Goal: Information Seeking & Learning: Learn about a topic

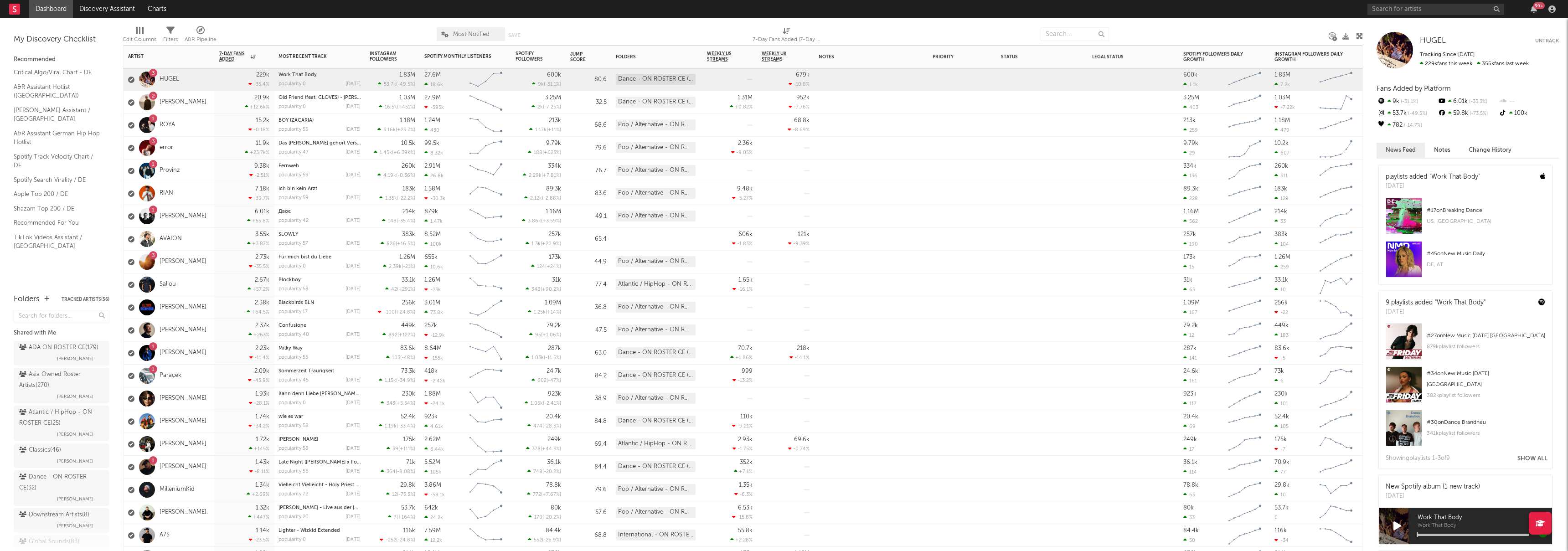
click at [217, 100] on div "20.9k +12.6k %" at bounding box center [244, 102] width 59 height 23
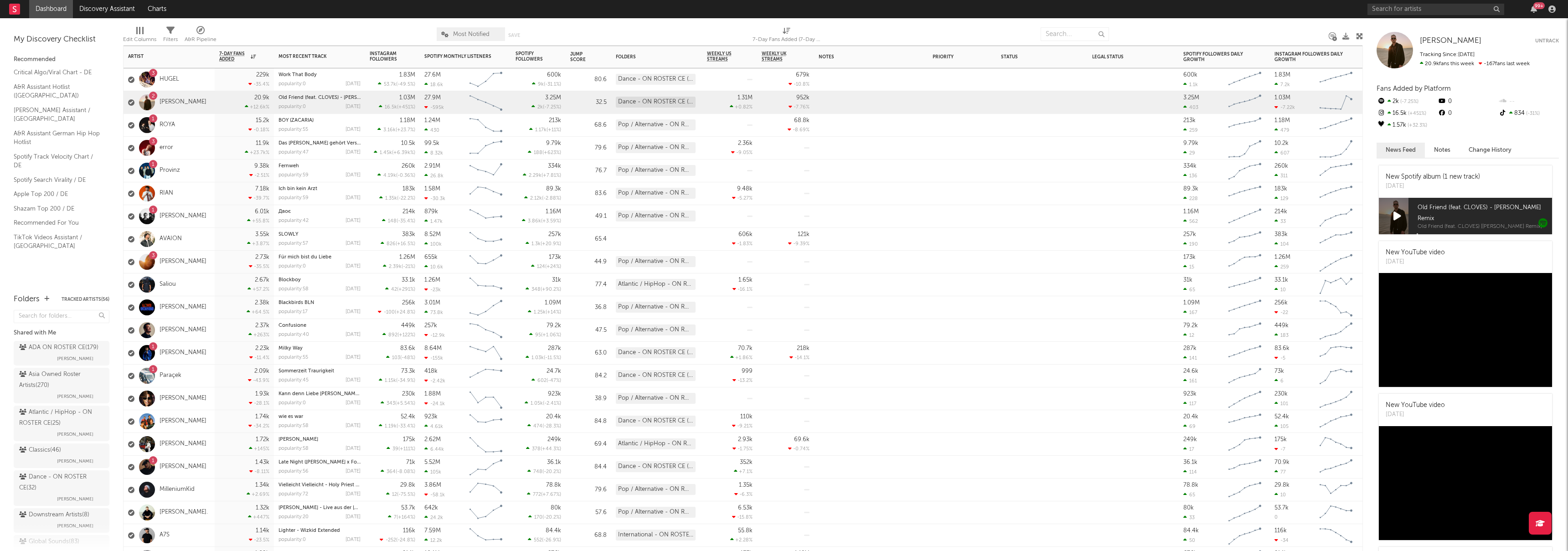
click at [217, 126] on div "15.2k -0.18 %" at bounding box center [244, 125] width 59 height 23
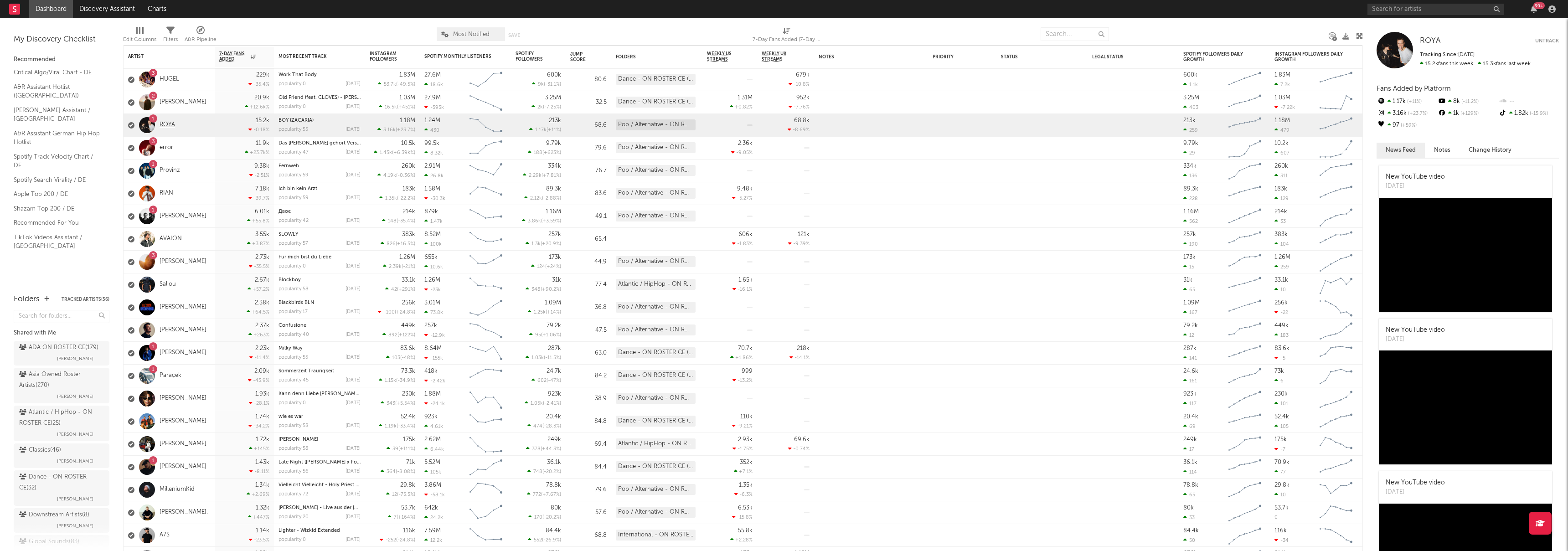
click at [166, 124] on link "ROYA" at bounding box center [167, 125] width 15 height 8
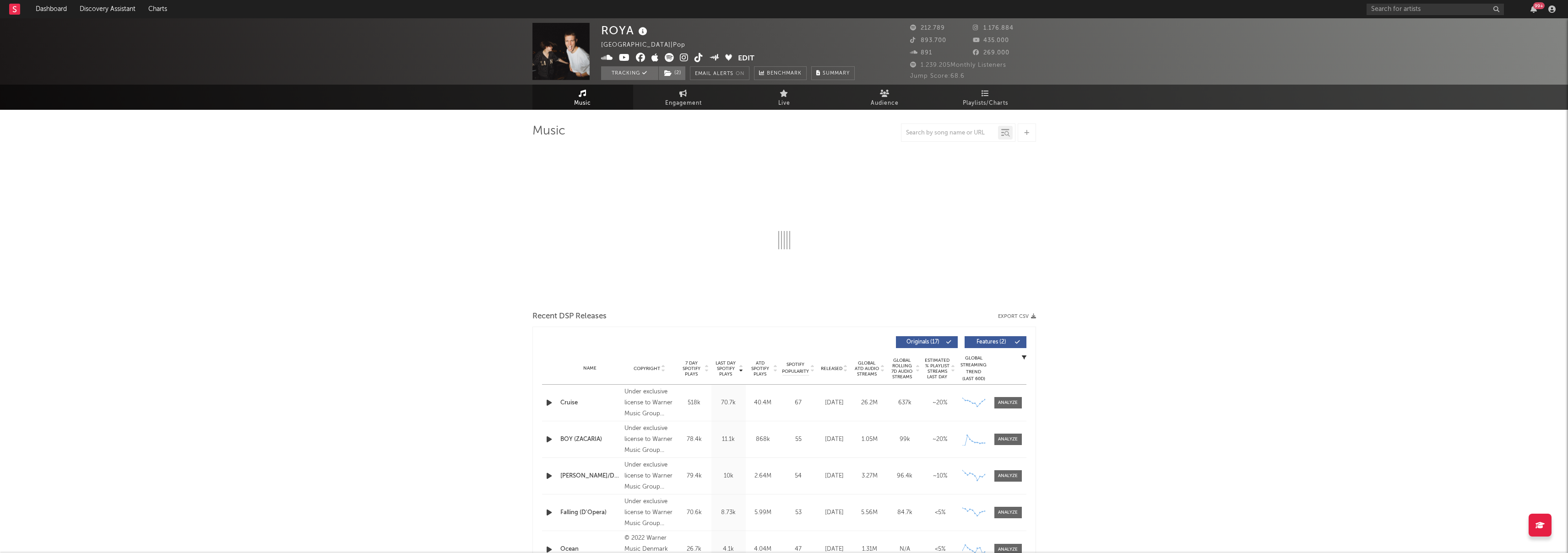
click at [685, 56] on icon at bounding box center [684, 57] width 9 height 9
select select "6m"
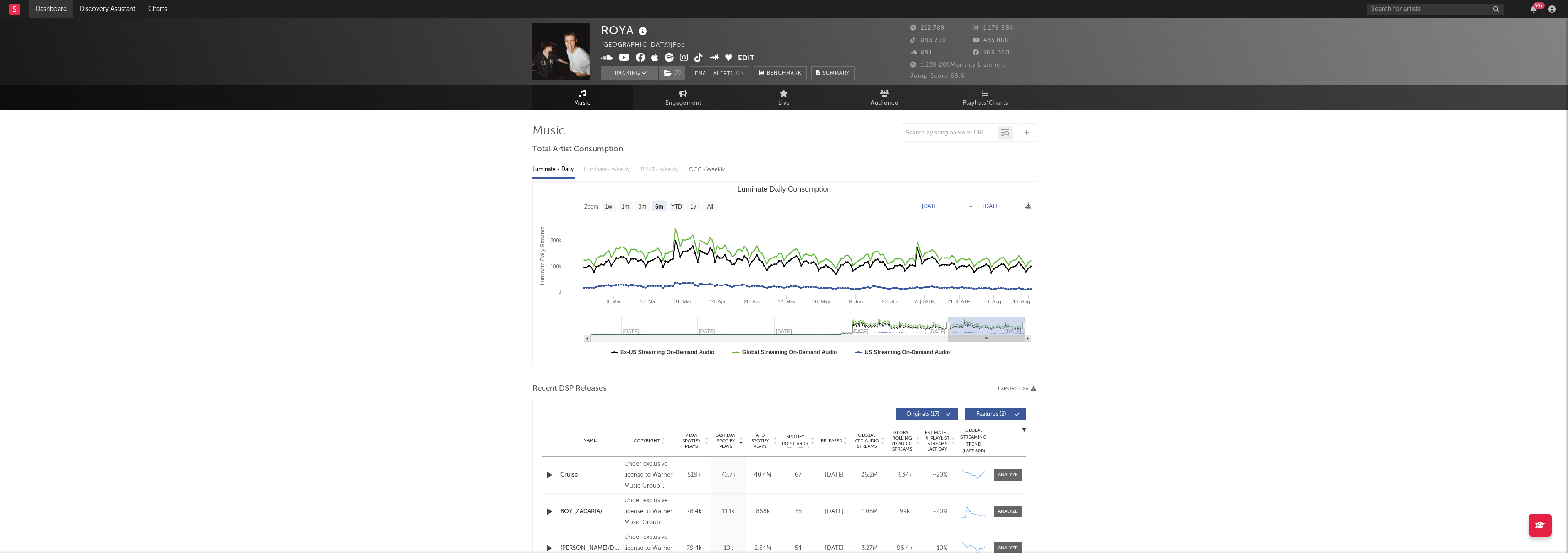
click at [55, 12] on link "Dashboard" at bounding box center [51, 9] width 44 height 18
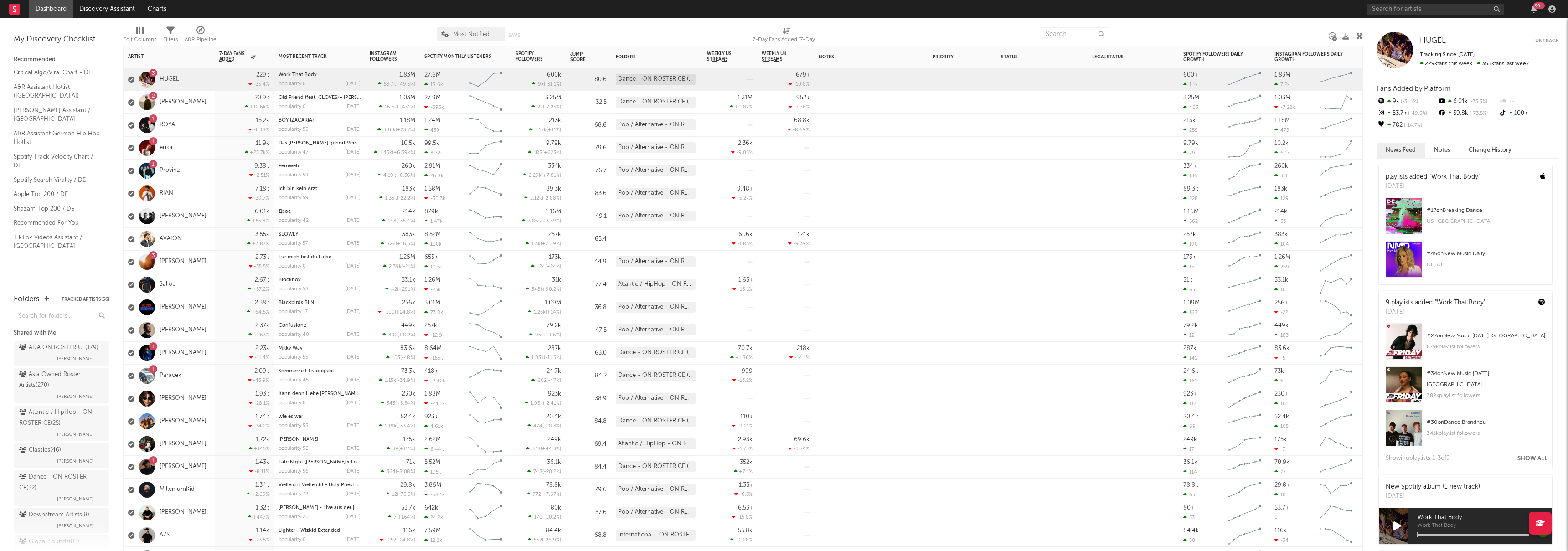
click at [191, 155] on div "1 error" at bounding box center [169, 148] width 91 height 23
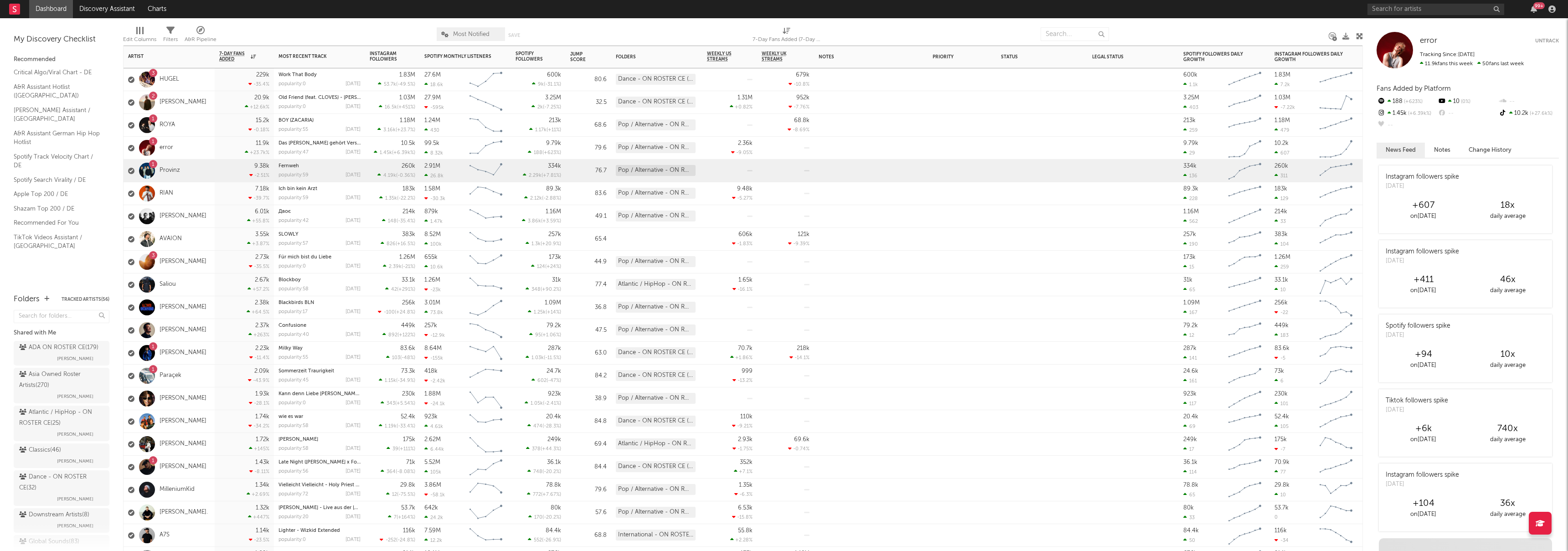
click at [206, 170] on div "1 Provinz" at bounding box center [169, 170] width 91 height 23
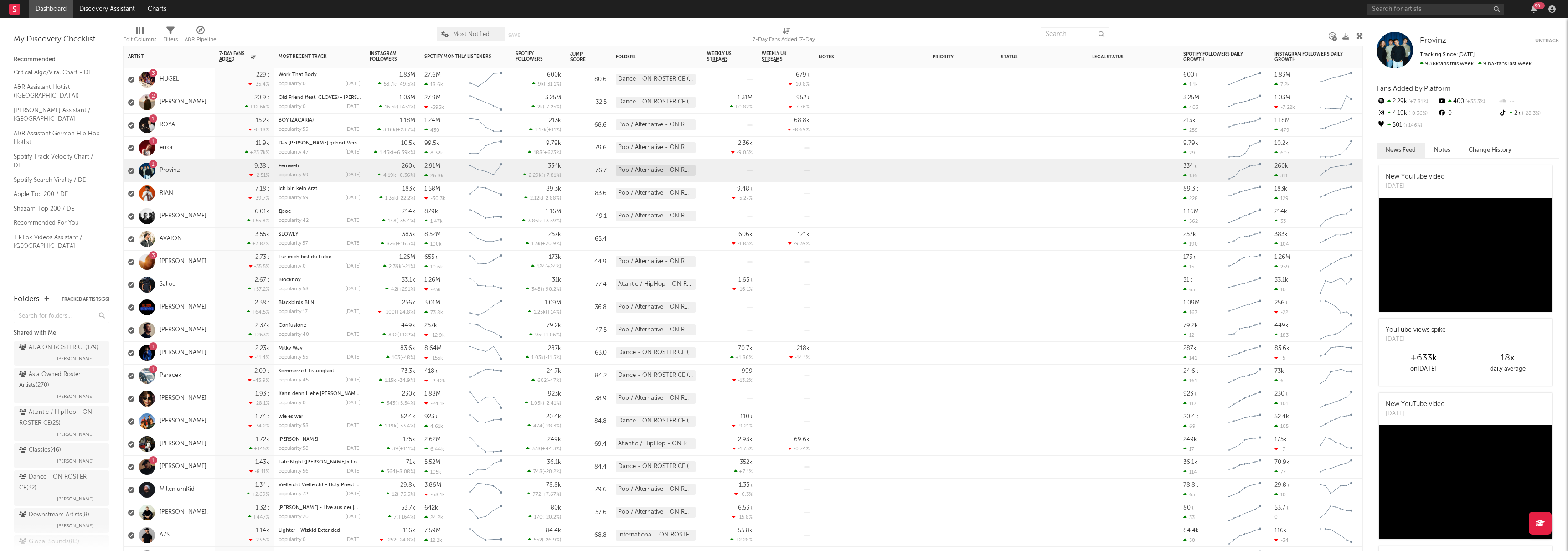
click at [212, 262] on div "3 [PERSON_NAME]" at bounding box center [169, 262] width 91 height 23
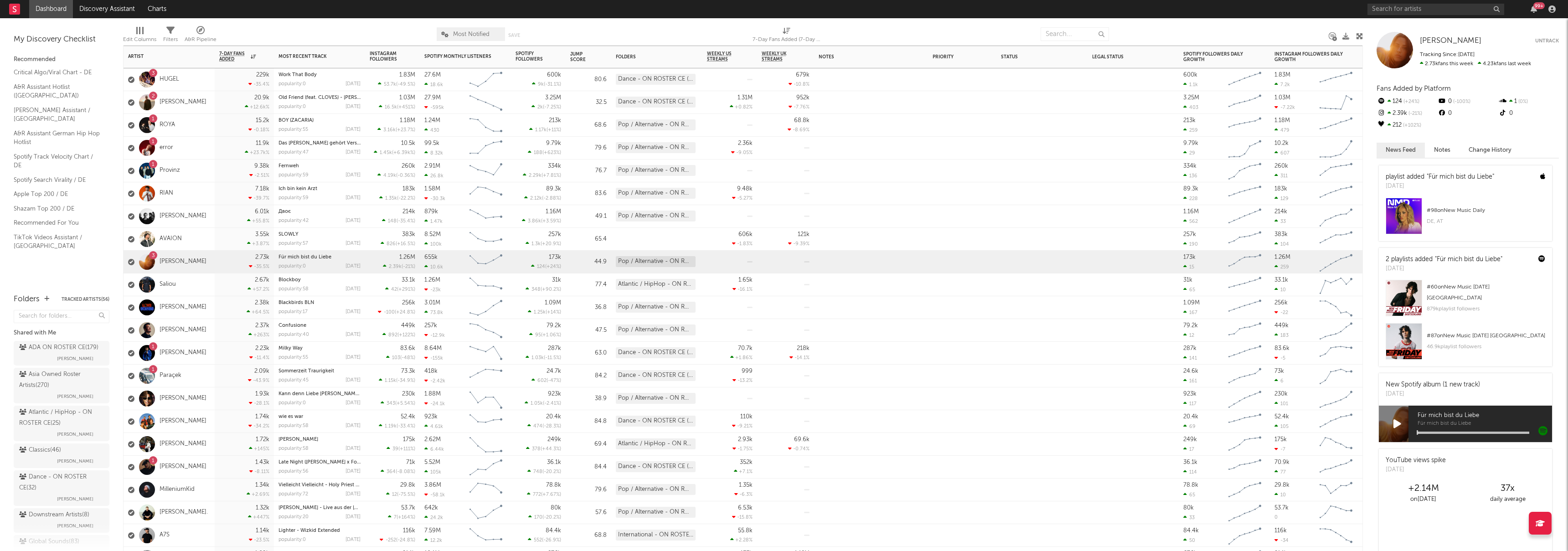
click at [215, 357] on div "2.23k -11.4 %" at bounding box center [244, 353] width 59 height 23
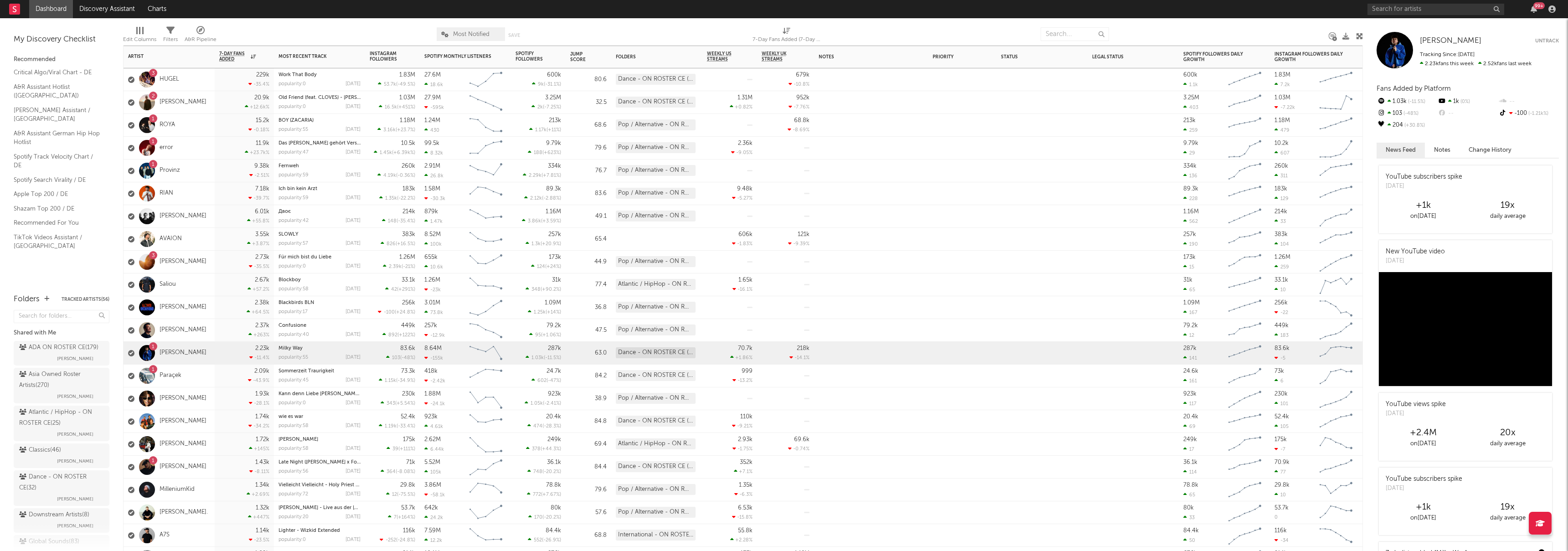
click at [217, 380] on div "2.09k -43.9 %" at bounding box center [244, 376] width 59 height 23
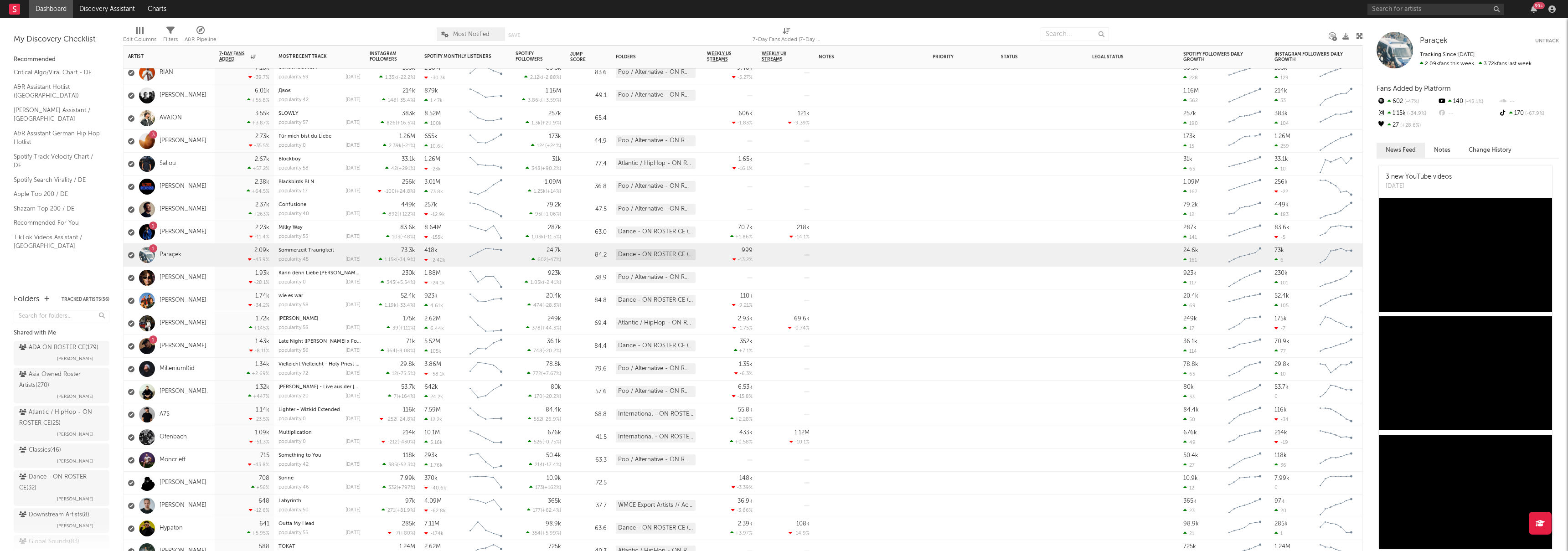
click at [215, 343] on div "1.43k -8.11 %" at bounding box center [244, 346] width 59 height 23
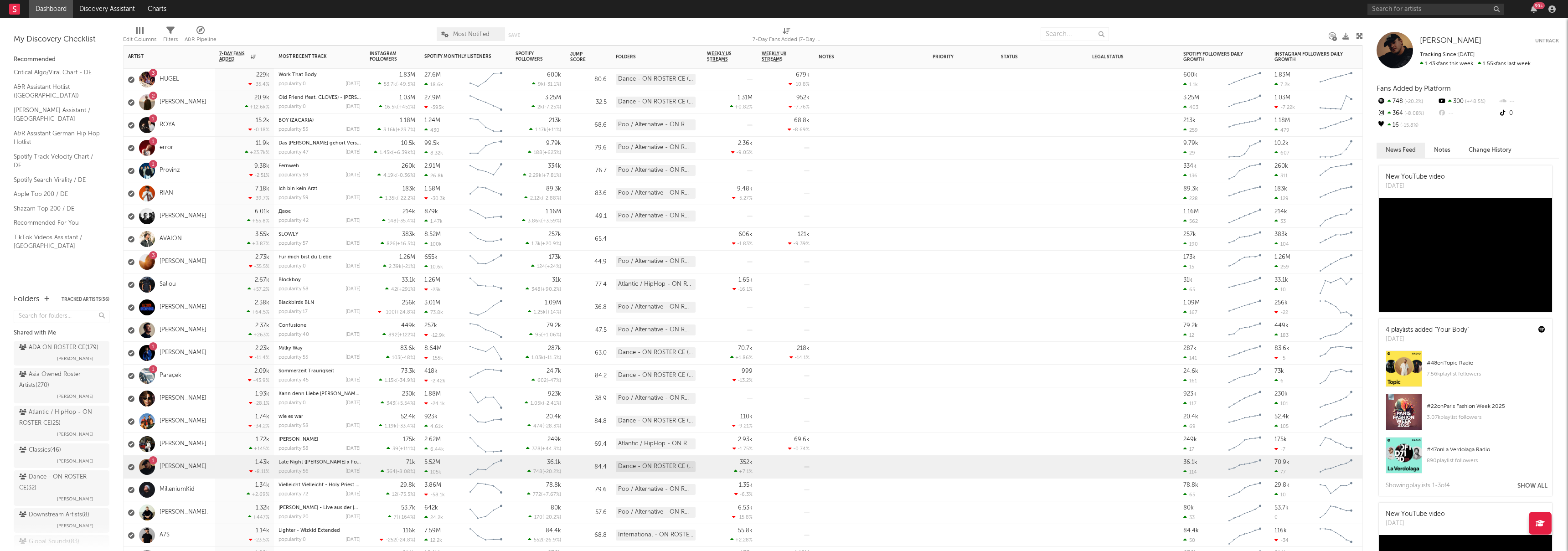
click at [207, 172] on div "1 Provinz" at bounding box center [169, 170] width 91 height 23
